Goal: Find contact information: Find contact information

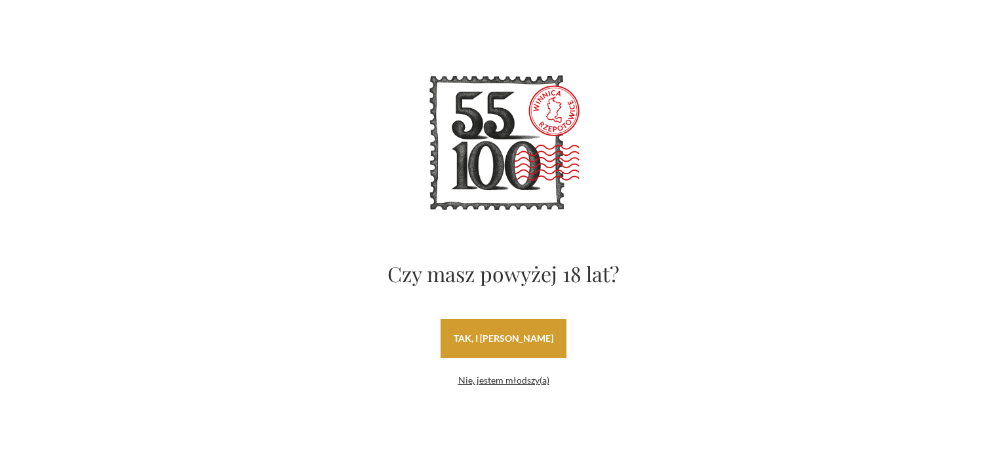
click at [499, 330] on link "tak, i uwielbiam wino" at bounding box center [503, 338] width 126 height 39
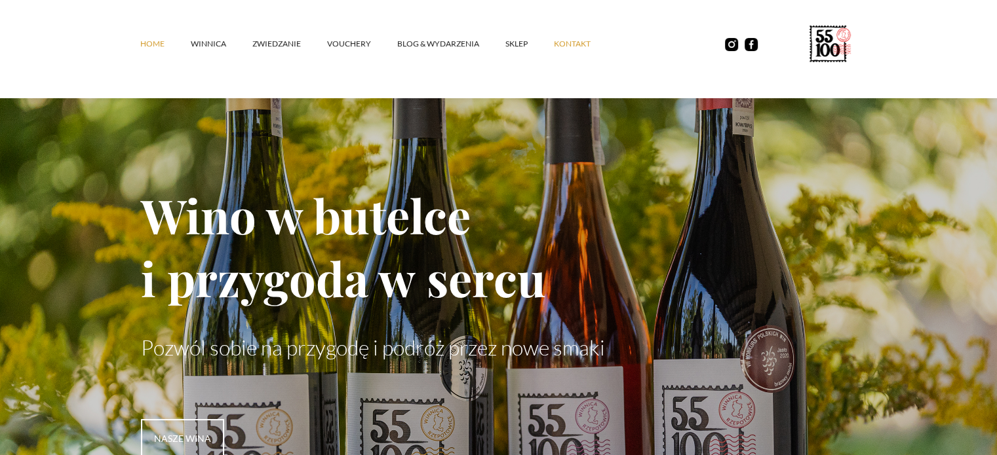
click at [570, 40] on link "kontakt" at bounding box center [585, 43] width 63 height 39
